Goal: Ask a question

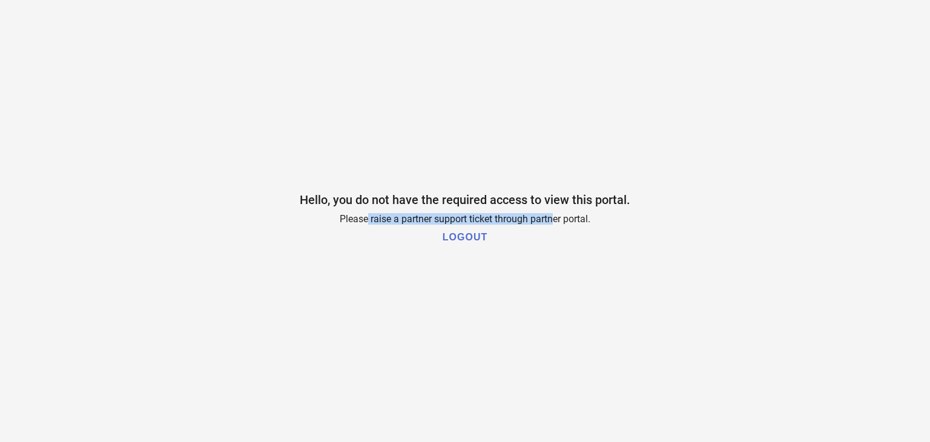
drag, startPoint x: 366, startPoint y: 218, endPoint x: 552, endPoint y: 224, distance: 186.0
click at [552, 224] on div "Hello, you do not have the required access to view this portal. Please raise a …" at bounding box center [465, 221] width 930 height 442
click at [429, 225] on div "Hello, you do not have the required access to view this portal. Please raise a …" at bounding box center [465, 221] width 930 height 442
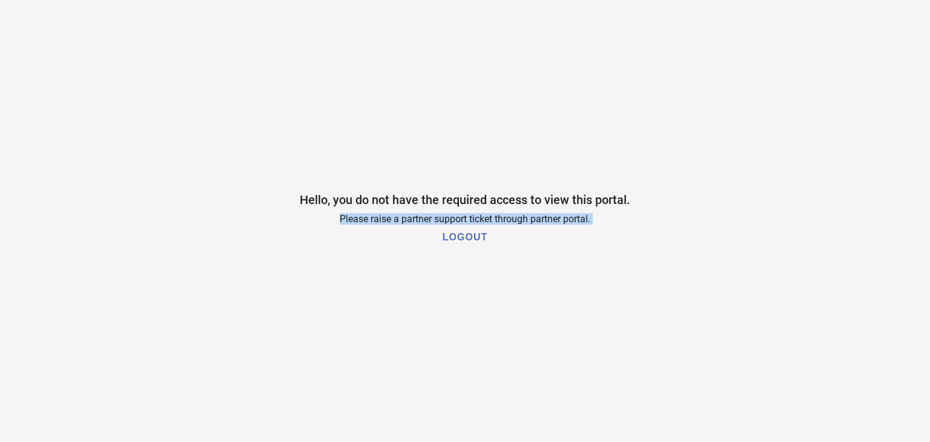
click at [429, 225] on div "Hello, you do not have the required access to view this portal. Please raise a …" at bounding box center [465, 221] width 930 height 442
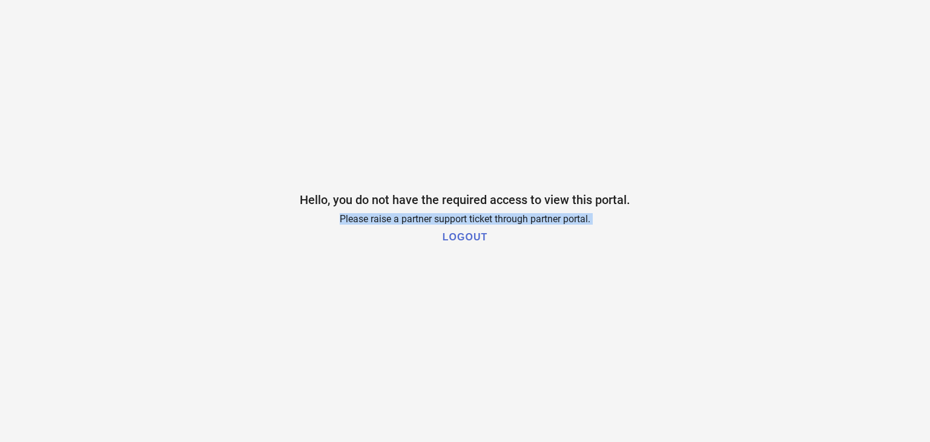
click at [429, 225] on div "Hello, you do not have the required access to view this portal. Please raise a …" at bounding box center [465, 221] width 930 height 442
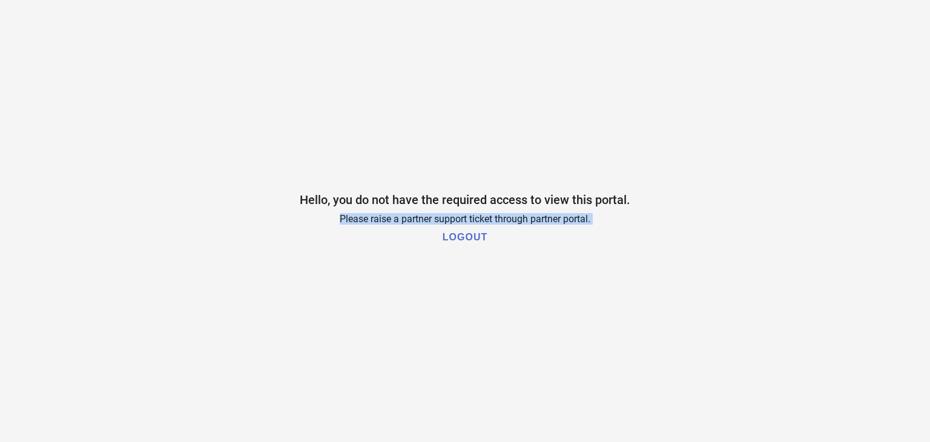
click at [429, 225] on div "Hello, you do not have the required access to view this portal. Please raise a …" at bounding box center [465, 221] width 930 height 442
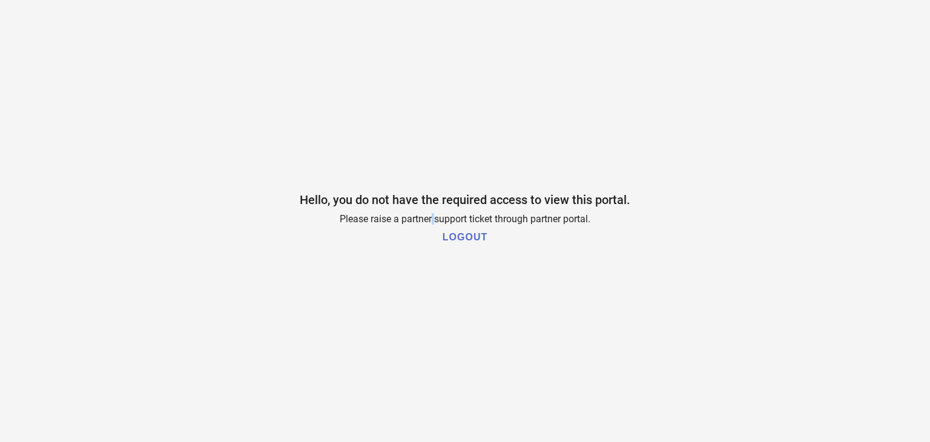
click at [429, 225] on div "Hello, you do not have the required access to view this portal. Please raise a …" at bounding box center [465, 221] width 930 height 442
